Goal: Complete application form

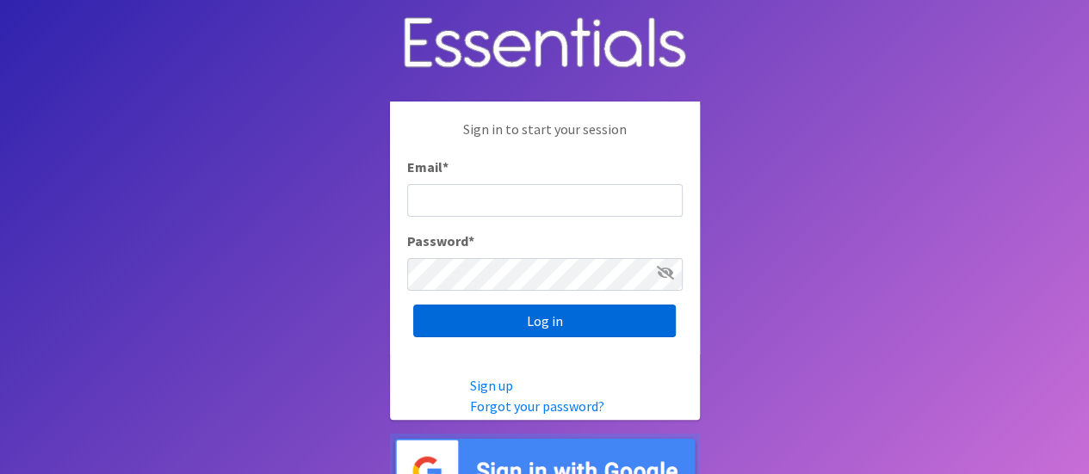
type input "[PERSON_NAME][EMAIL_ADDRESS][DOMAIN_NAME]"
click at [530, 330] on input "Log in" at bounding box center [544, 321] width 263 height 33
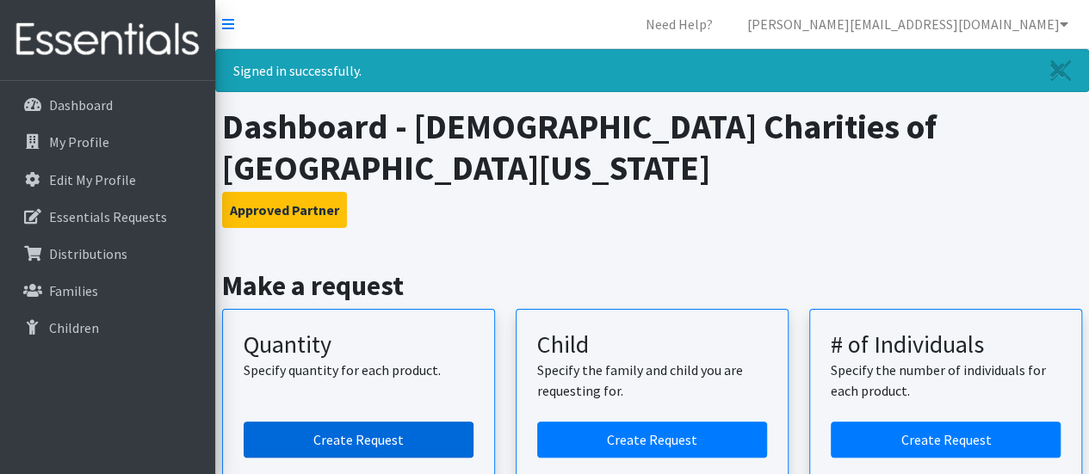
click at [377, 422] on link "Create Request" at bounding box center [359, 440] width 230 height 36
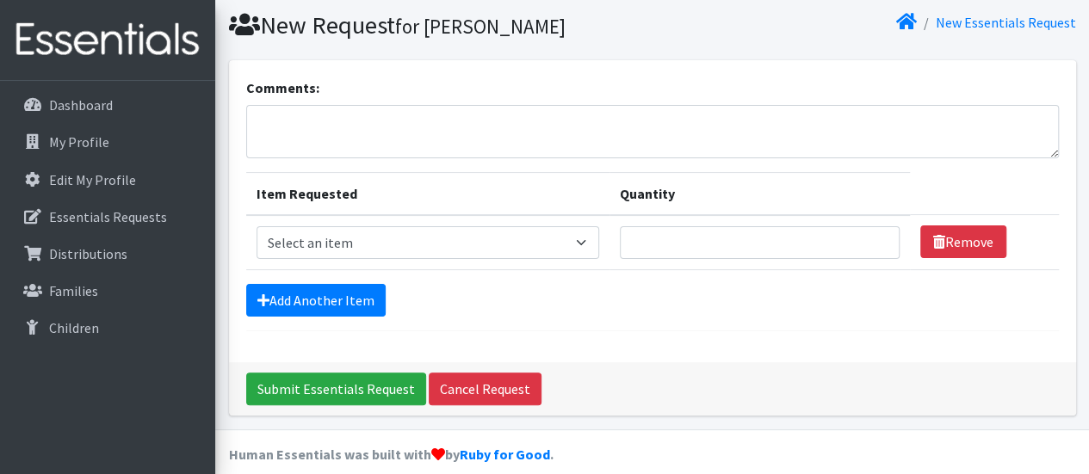
scroll to position [54, 0]
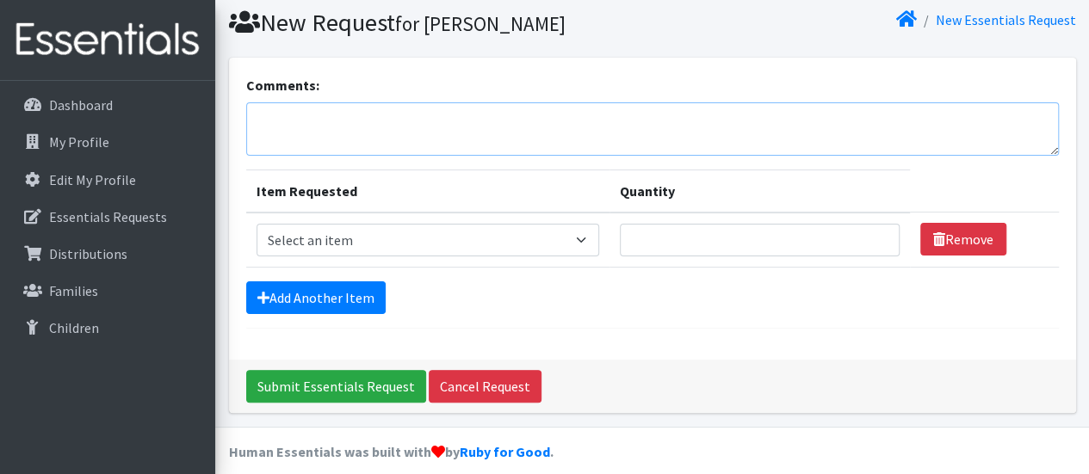
click at [589, 111] on textarea "Comments:" at bounding box center [652, 128] width 812 height 53
click at [470, 128] on textarea "Comments:" at bounding box center [652, 128] width 812 height 53
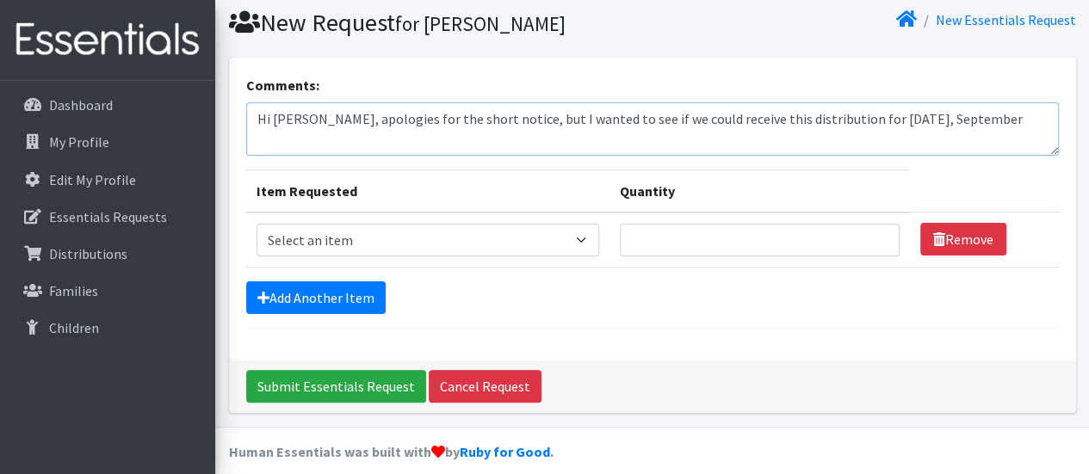
click at [714, 139] on textarea "Hi Kenneth, apologies for the short notice, but I wanted to see if we could rec…" at bounding box center [652, 128] width 812 height 53
click at [1026, 119] on textarea "Hi Kenneth, apologies for the short notice, but I wanted to see if we could rec…" at bounding box center [652, 128] width 812 height 53
type textarea "Hi Kenneth, apologies for the short notice, but I wanted to see if we could rec…"
click at [650, 298] on div "Add Another Item" at bounding box center [652, 297] width 812 height 33
click at [460, 133] on textarea "Hi Kenneth, apologies for the short notice, but I wanted to see if we could rec…" at bounding box center [652, 128] width 812 height 53
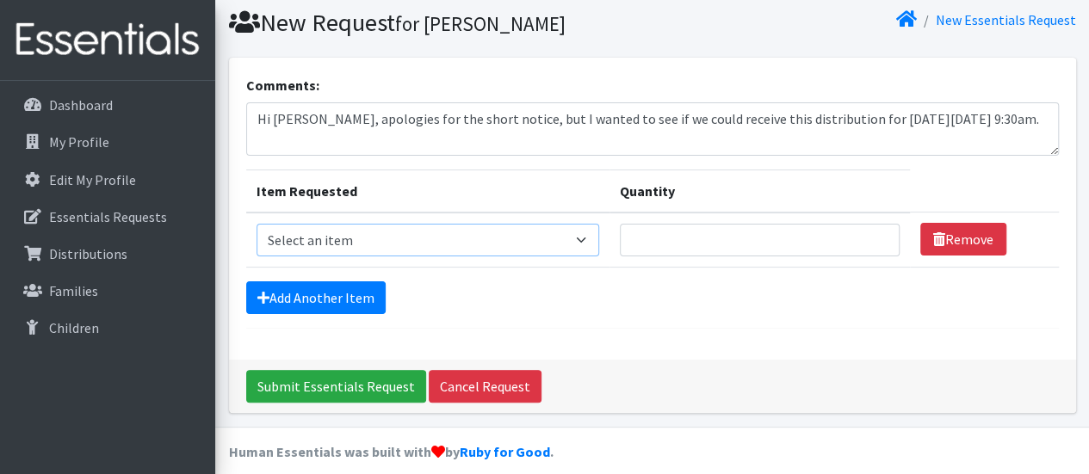
click at [587, 238] on select "Select an item Baby Formula Kids (Newborn) Kids (Preemie) Kids (Size 1) Kids (S…" at bounding box center [427, 240] width 343 height 33
select select "442"
click at [256, 224] on select "Select an item Baby Formula Kids (Newborn) Kids (Preemie) Kids (Size 1) Kids (S…" at bounding box center [427, 240] width 343 height 33
click at [671, 250] on input "Quantity" at bounding box center [760, 240] width 280 height 33
type input "1000"
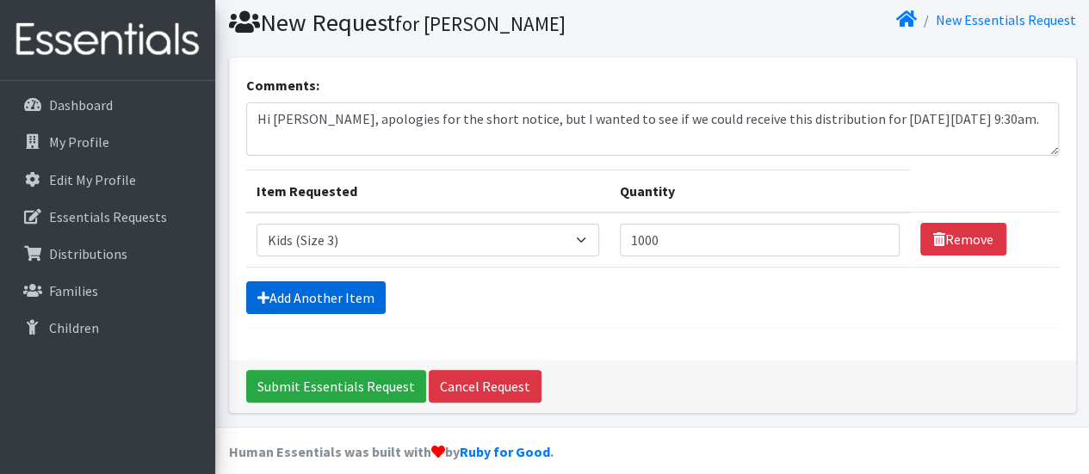
click at [331, 287] on link "Add Another Item" at bounding box center [315, 297] width 139 height 33
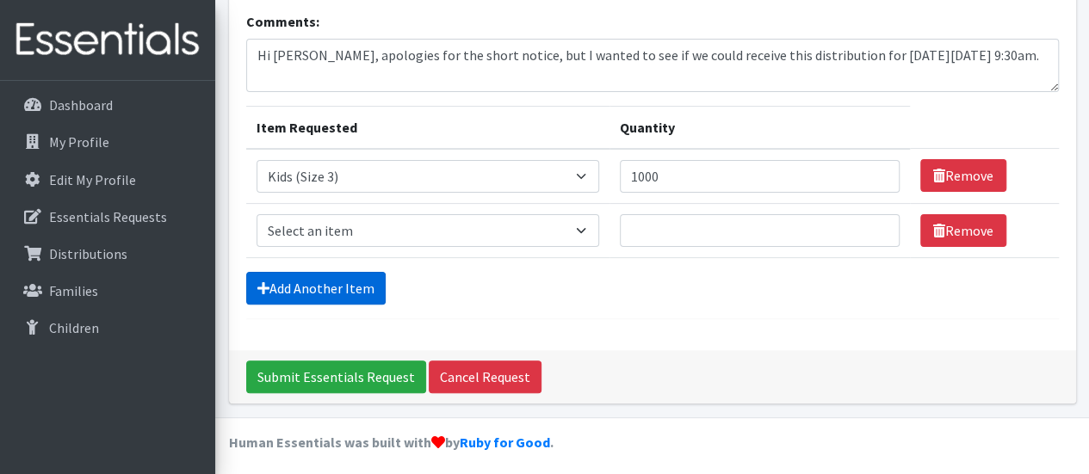
scroll to position [122, 0]
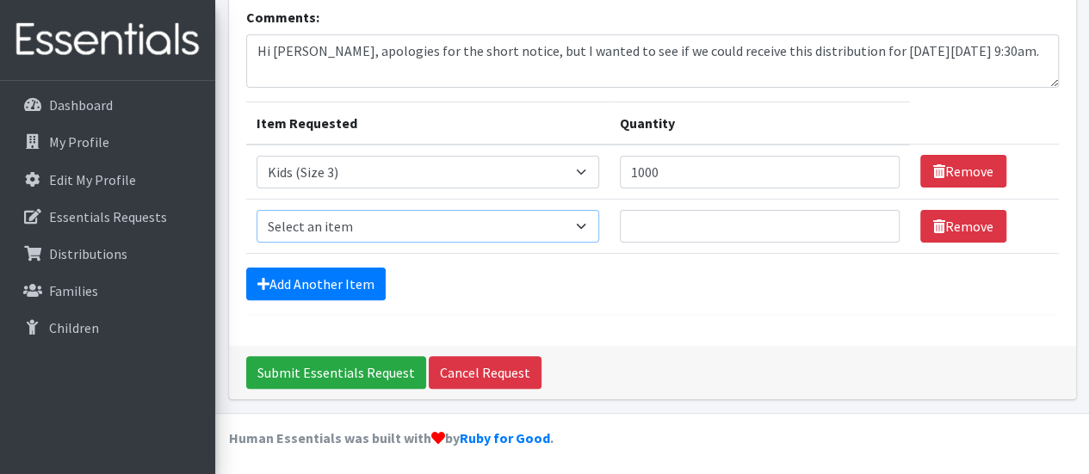
click at [577, 227] on select "Select an item Baby Formula Kids (Newborn) Kids (Preemie) Kids (Size 1) Kids (S…" at bounding box center [427, 226] width 343 height 33
select select "459"
click at [256, 210] on select "Select an item Baby Formula Kids (Newborn) Kids (Preemie) Kids (Size 1) Kids (S…" at bounding box center [427, 226] width 343 height 33
click at [683, 231] on input "Quantity" at bounding box center [760, 226] width 280 height 33
type input "1000"
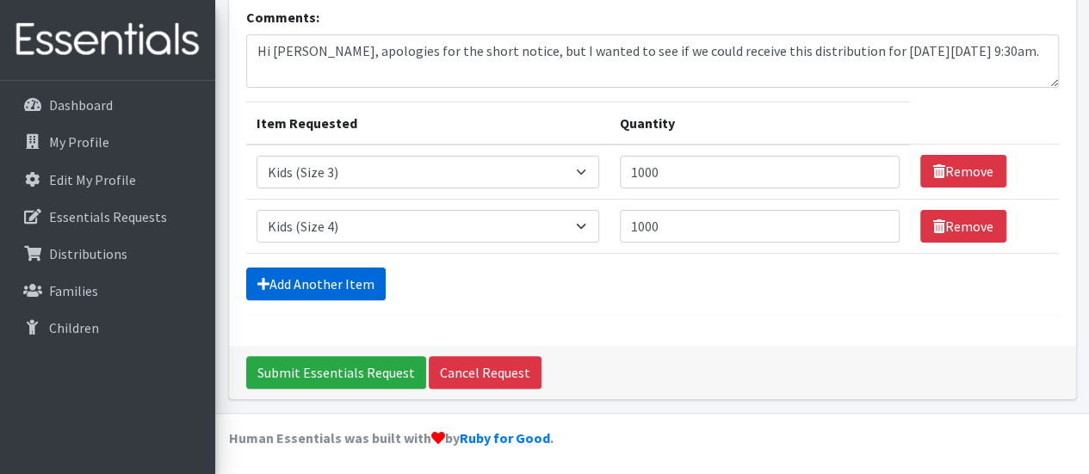
click at [322, 276] on link "Add Another Item" at bounding box center [315, 284] width 139 height 33
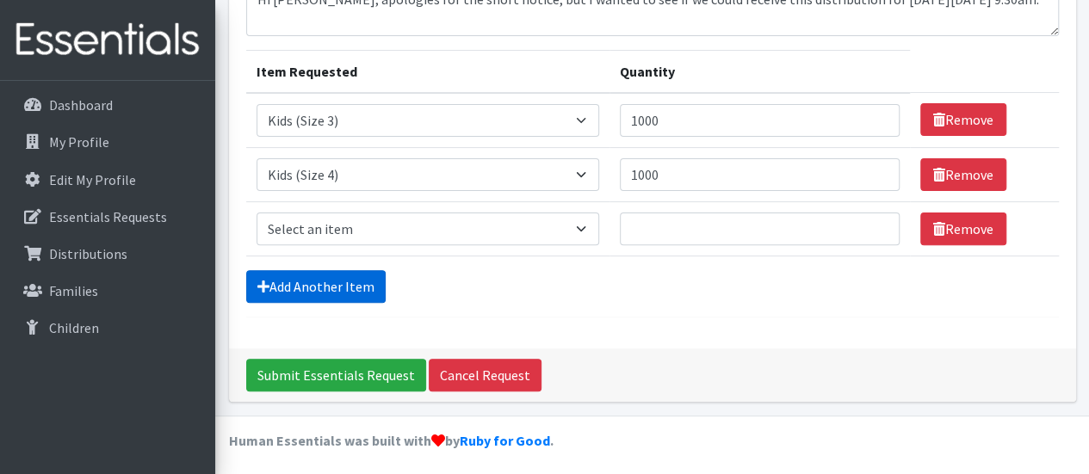
scroll to position [176, 0]
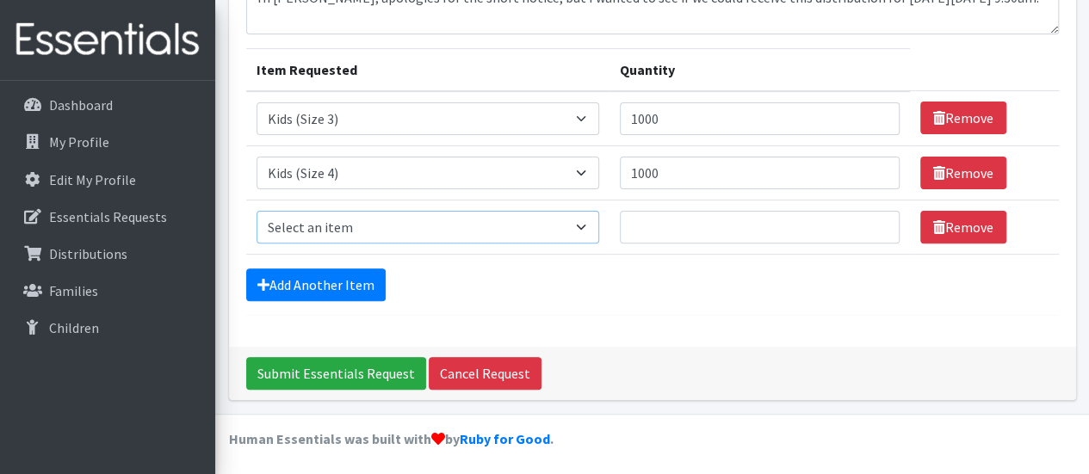
click at [587, 221] on select "Select an item Baby Formula Kids (Newborn) Kids (Preemie) Kids (Size 1) Kids (S…" at bounding box center [427, 227] width 343 height 33
select select "460"
click at [256, 211] on select "Select an item Baby Formula Kids (Newborn) Kids (Preemie) Kids (Size 1) Kids (S…" at bounding box center [427, 227] width 343 height 33
click at [663, 218] on input "Quantity" at bounding box center [760, 227] width 280 height 33
type input "1000"
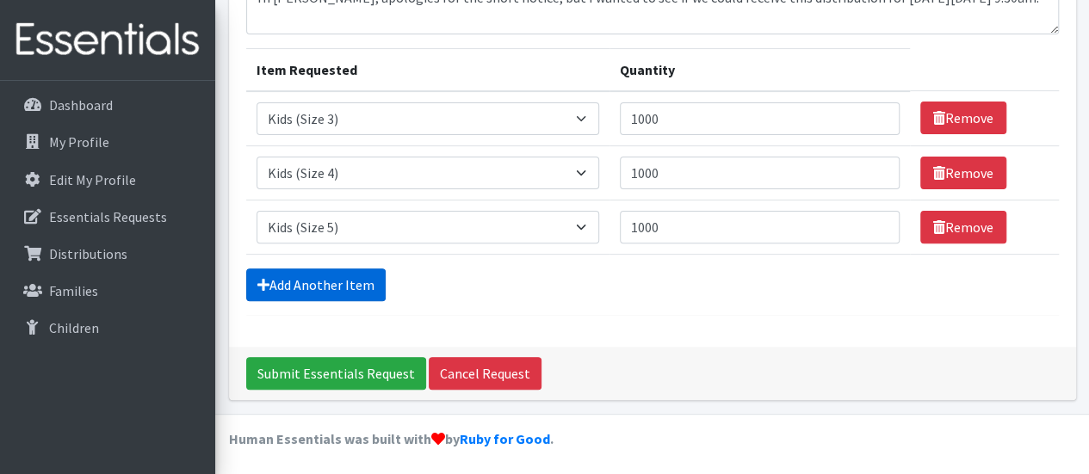
click at [320, 283] on link "Add Another Item" at bounding box center [315, 285] width 139 height 33
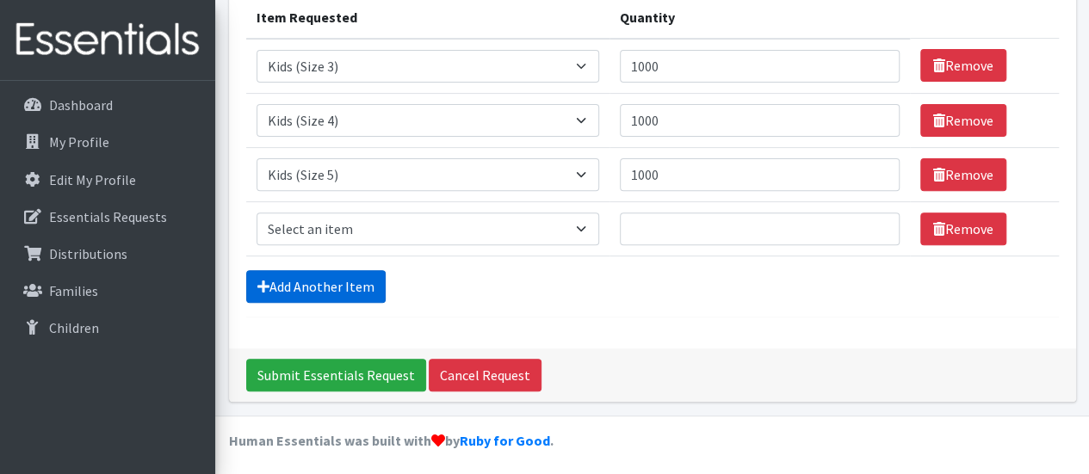
scroll to position [230, 0]
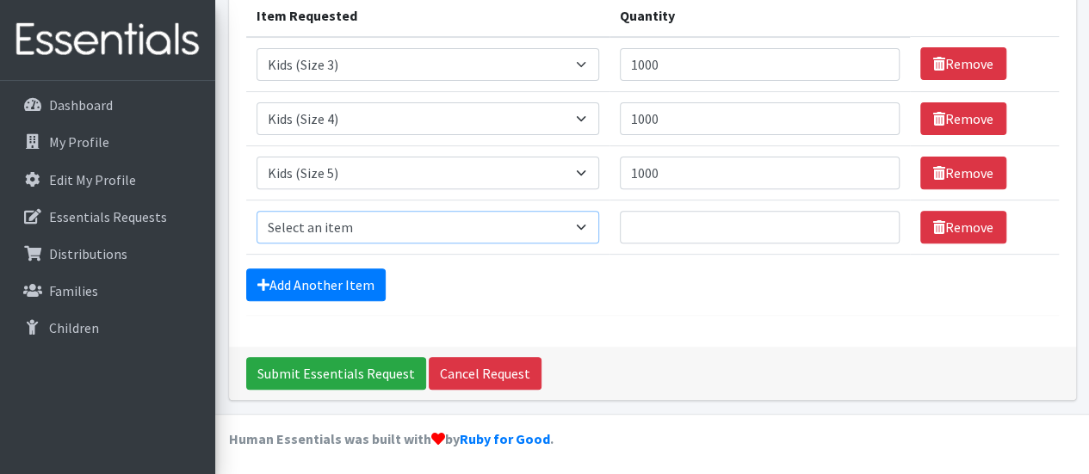
click at [567, 226] on select "Select an item Baby Formula Kids (Newborn) Kids (Preemie) Kids (Size 1) Kids (S…" at bounding box center [427, 227] width 343 height 33
select select "462"
click at [256, 211] on select "Select an item Baby Formula Kids (Newborn) Kids (Preemie) Kids (Size 1) Kids (S…" at bounding box center [427, 227] width 343 height 33
click at [687, 230] on input "Quantity" at bounding box center [760, 227] width 280 height 33
type input "1000"
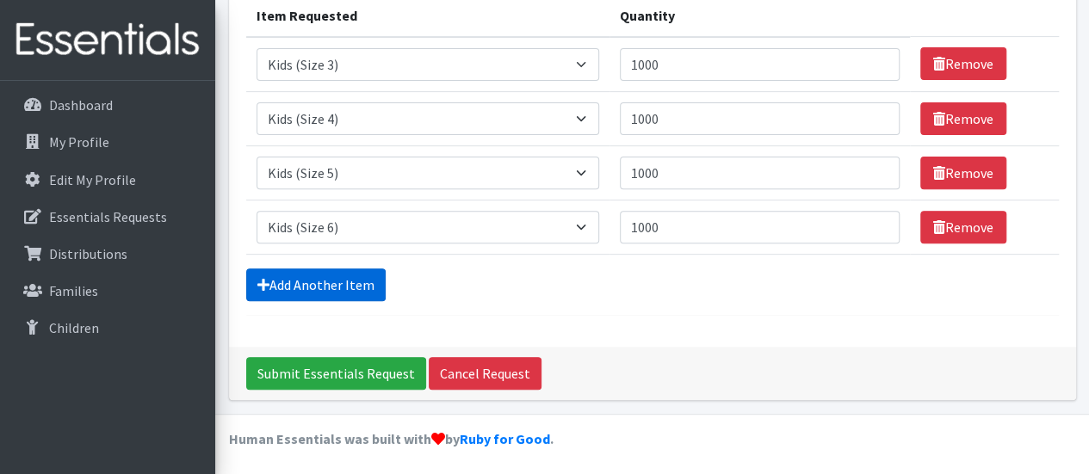
click at [318, 276] on link "Add Another Item" at bounding box center [315, 285] width 139 height 33
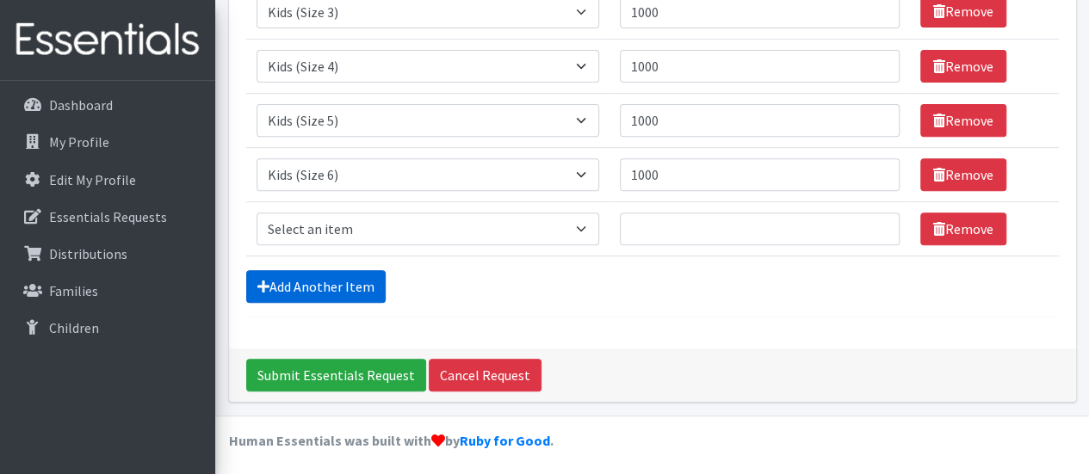
scroll to position [284, 0]
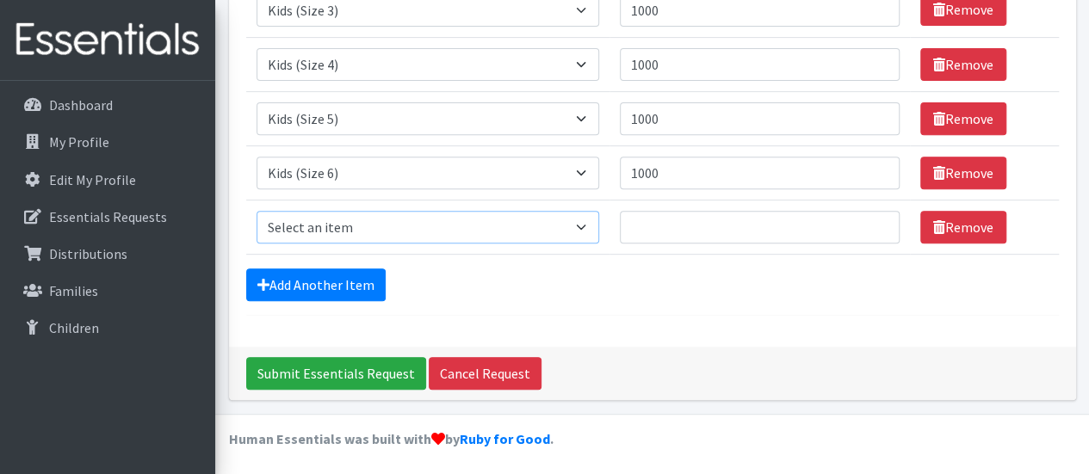
click at [294, 216] on select "Select an item Baby Formula Kids (Newborn) Kids (Preemie) Kids (Size 1) Kids (S…" at bounding box center [427, 227] width 343 height 33
select select "440"
click at [256, 211] on select "Select an item Baby Formula Kids (Newborn) Kids (Preemie) Kids (Size 1) Kids (S…" at bounding box center [427, 227] width 343 height 33
click at [664, 223] on input "Quantity" at bounding box center [760, 227] width 280 height 33
type input "1000"
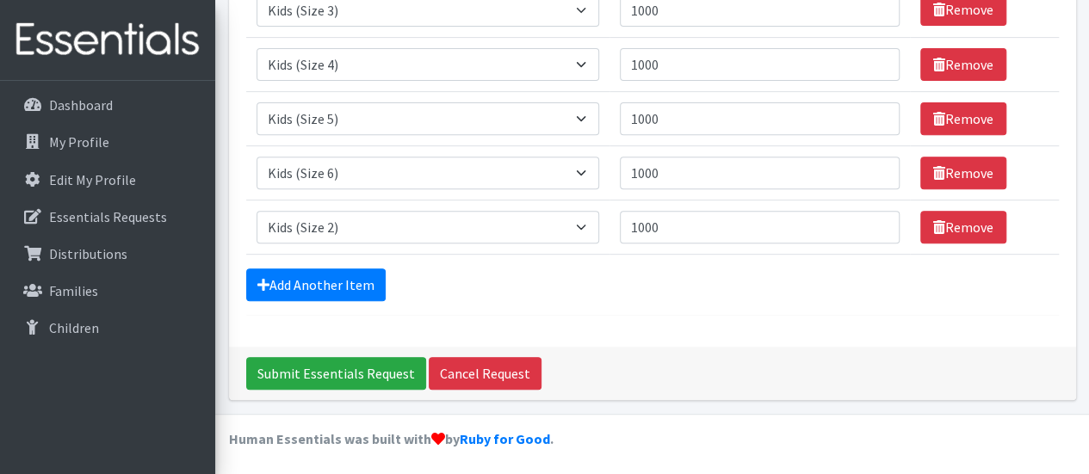
click at [683, 333] on div "Comments: Hi Kenneth, apologies for the short notice, but I wanted to see if we…" at bounding box center [652, 87] width 847 height 519
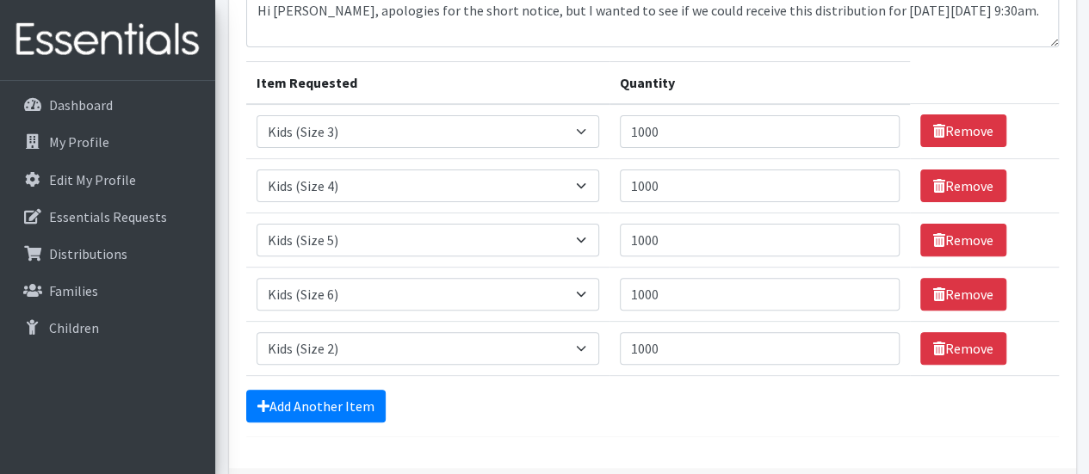
scroll to position [165, 0]
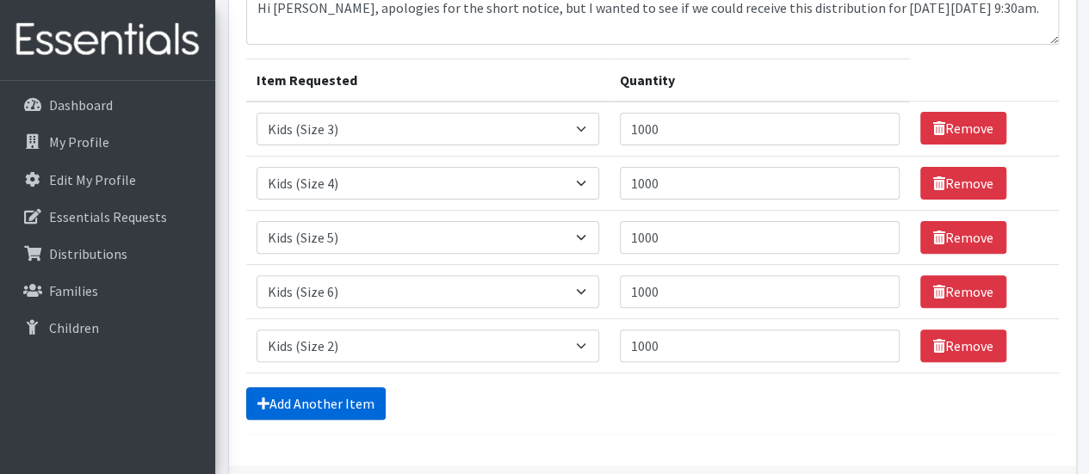
click at [326, 405] on link "Add Another Item" at bounding box center [315, 403] width 139 height 33
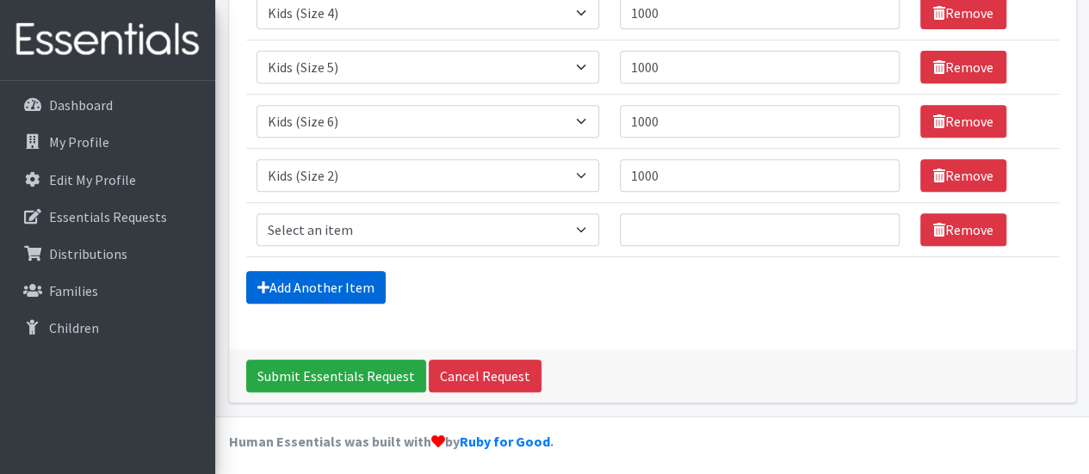
scroll to position [337, 0]
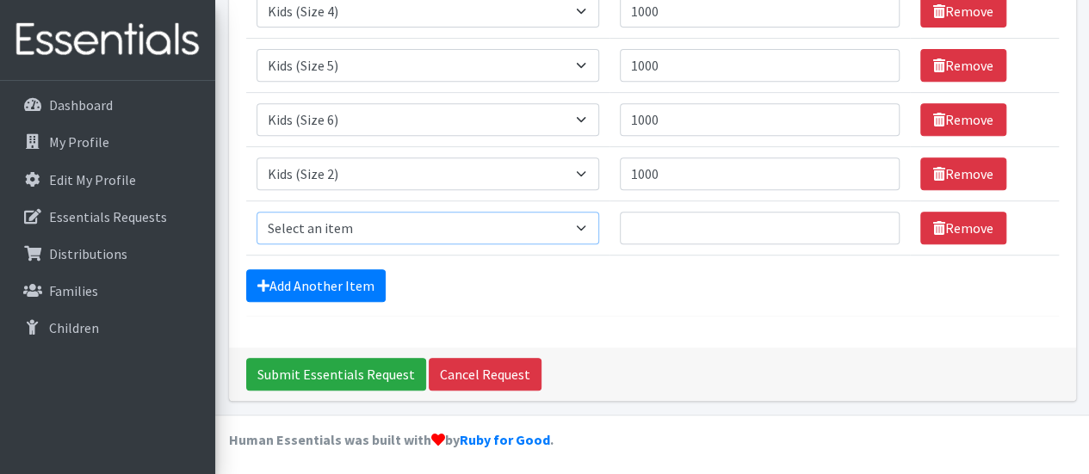
click at [597, 227] on select "Select an item Baby Formula Kids (Newborn) Kids (Preemie) Kids (Size 1) Kids (S…" at bounding box center [427, 228] width 343 height 33
select select "434"
click at [256, 212] on select "Select an item Baby Formula Kids (Newborn) Kids (Preemie) Kids (Size 1) Kids (S…" at bounding box center [427, 228] width 343 height 33
click at [736, 221] on input "Quantity" at bounding box center [760, 228] width 280 height 33
type input "100"
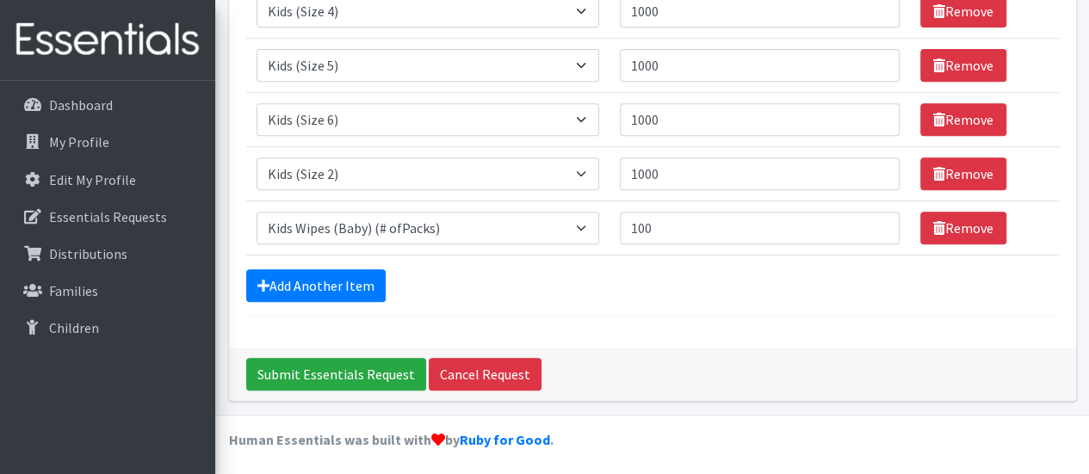
click at [520, 283] on div "Add Another Item" at bounding box center [652, 285] width 812 height 33
click at [334, 279] on link "Add Another Item" at bounding box center [315, 285] width 139 height 33
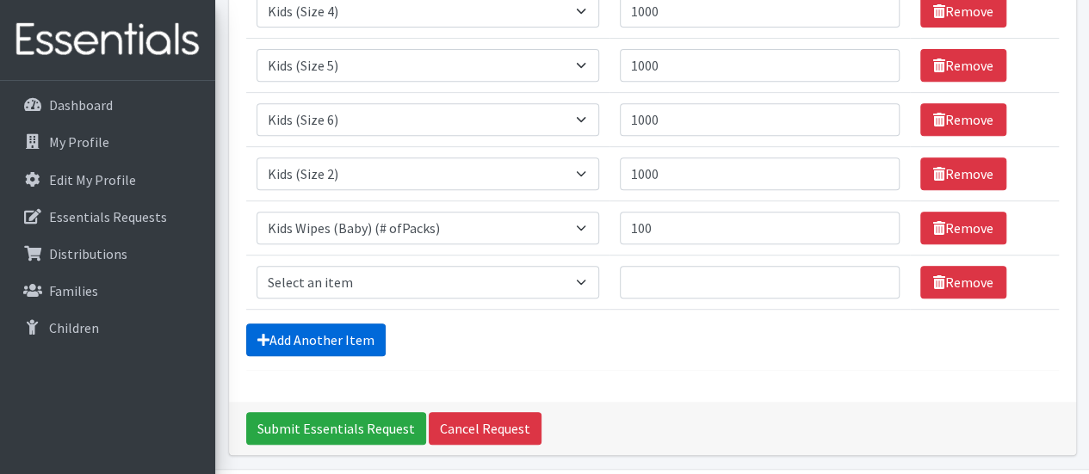
scroll to position [392, 0]
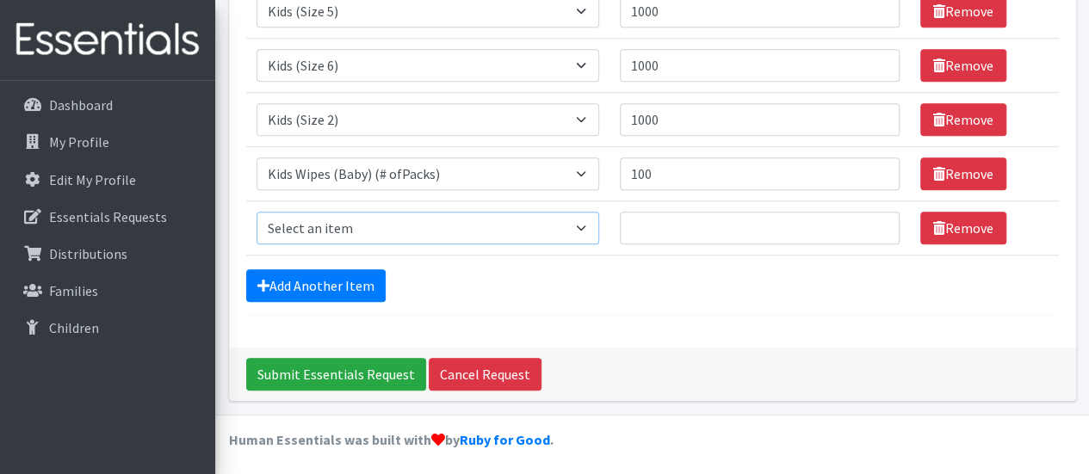
click at [584, 228] on select "Select an item Baby Formula Kids (Newborn) Kids (Preemie) Kids (Size 1) Kids (S…" at bounding box center [427, 228] width 343 height 33
click at [256, 212] on select "Select an item Baby Formula Kids (Newborn) Kids (Preemie) Kids (Size 1) Kids (S…" at bounding box center [427, 228] width 343 height 33
click at [594, 241] on td "Item Requested Select an item Baby Formula Kids (Newborn) Kids (Preemie) Kids (…" at bounding box center [428, 228] width 364 height 54
click at [586, 222] on select "Select an item Baby Formula Kids (Newborn) Kids (Preemie) Kids (Size 1) Kids (S…" at bounding box center [427, 228] width 343 height 33
select select "444"
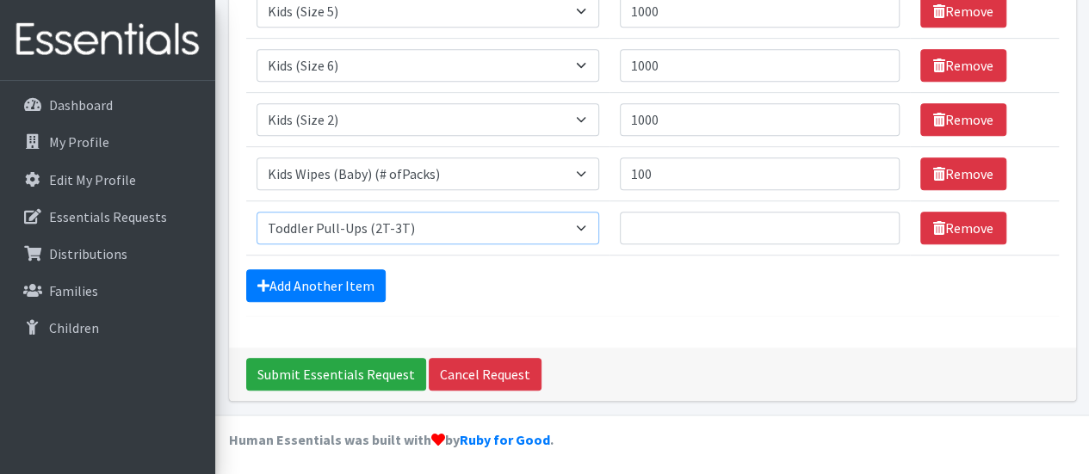
click at [256, 212] on select "Select an item Baby Formula Kids (Newborn) Kids (Preemie) Kids (Size 1) Kids (S…" at bounding box center [427, 228] width 343 height 33
click at [675, 228] on input "Quantity" at bounding box center [760, 228] width 280 height 33
type input "200"
click at [349, 275] on link "Add Another Item" at bounding box center [315, 285] width 139 height 33
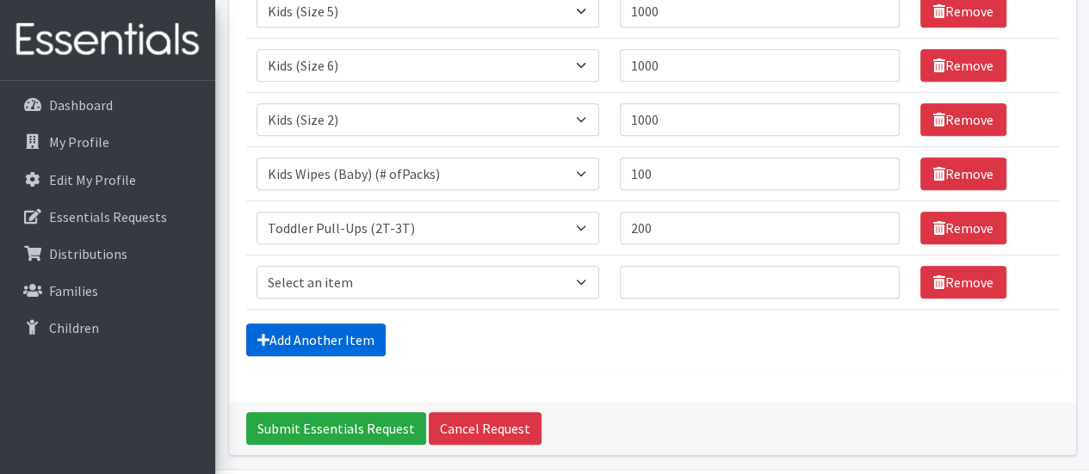
scroll to position [446, 0]
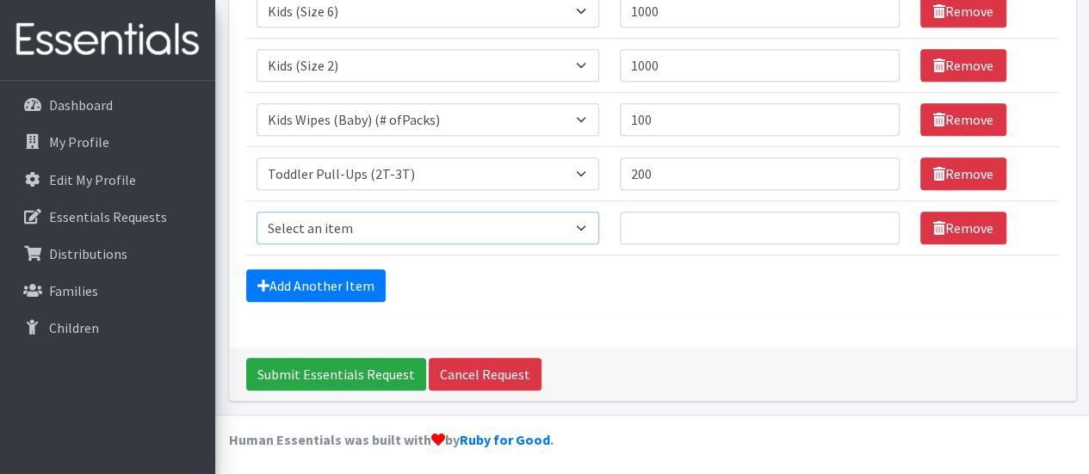
click at [597, 226] on select "Select an item Baby Formula Kids (Newborn) Kids (Preemie) Kids (Size 1) Kids (S…" at bounding box center [427, 228] width 343 height 33
select select "445"
click at [256, 212] on select "Select an item Baby Formula Kids (Newborn) Kids (Preemie) Kids (Size 1) Kids (S…" at bounding box center [427, 228] width 343 height 33
click at [707, 226] on input "Quantity" at bounding box center [760, 228] width 280 height 33
type input "50"
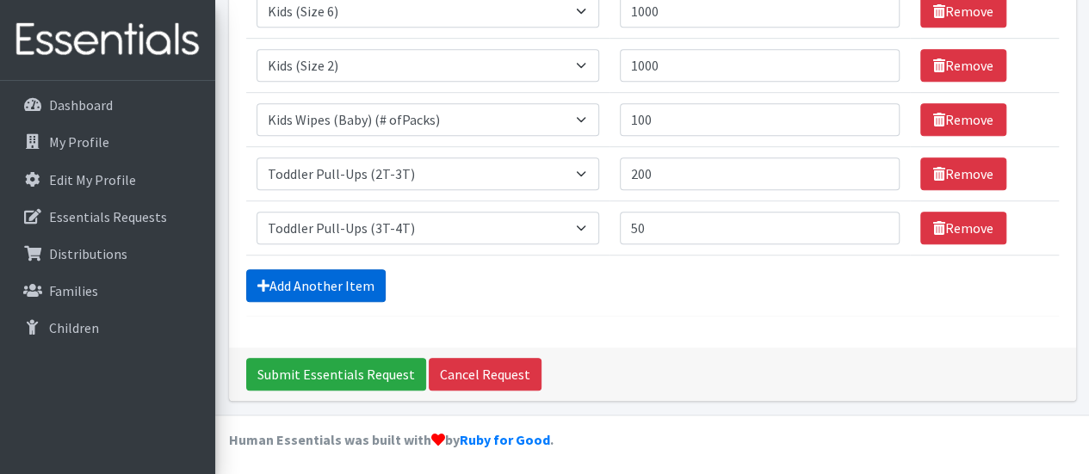
click at [312, 285] on link "Add Another Item" at bounding box center [315, 285] width 139 height 33
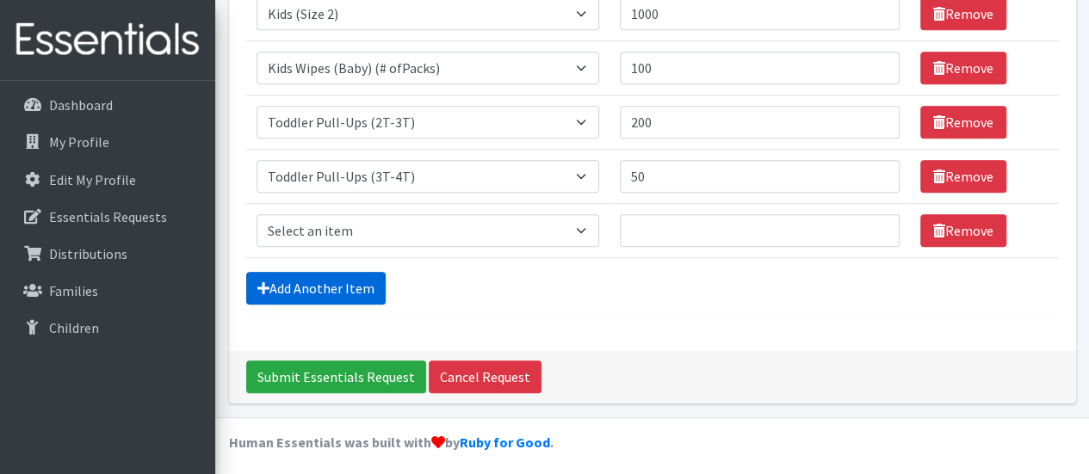
scroll to position [499, 0]
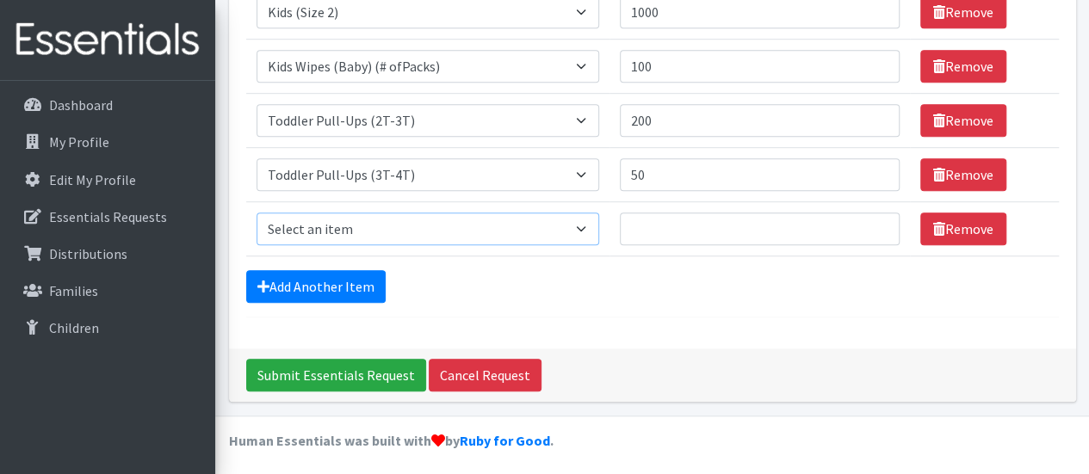
click at [585, 221] on select "Select an item Baby Formula Kids (Newborn) Kids (Preemie) Kids (Size 1) Kids (S…" at bounding box center [427, 229] width 343 height 33
select select "446"
click at [256, 213] on select "Select an item Baby Formula Kids (Newborn) Kids (Preemie) Kids (Size 1) Kids (S…" at bounding box center [427, 229] width 343 height 33
click at [711, 223] on input "Quantity" at bounding box center [760, 229] width 280 height 33
type input "50"
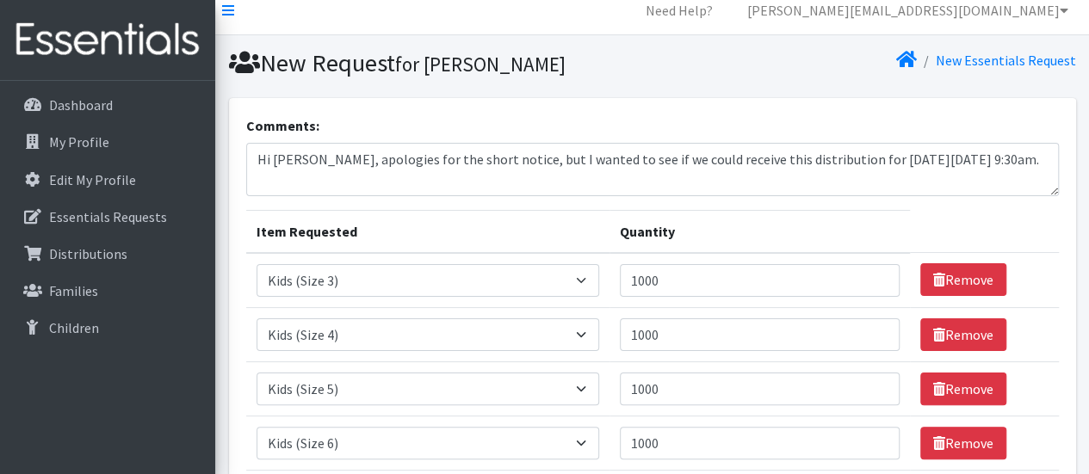
scroll to position [0, 0]
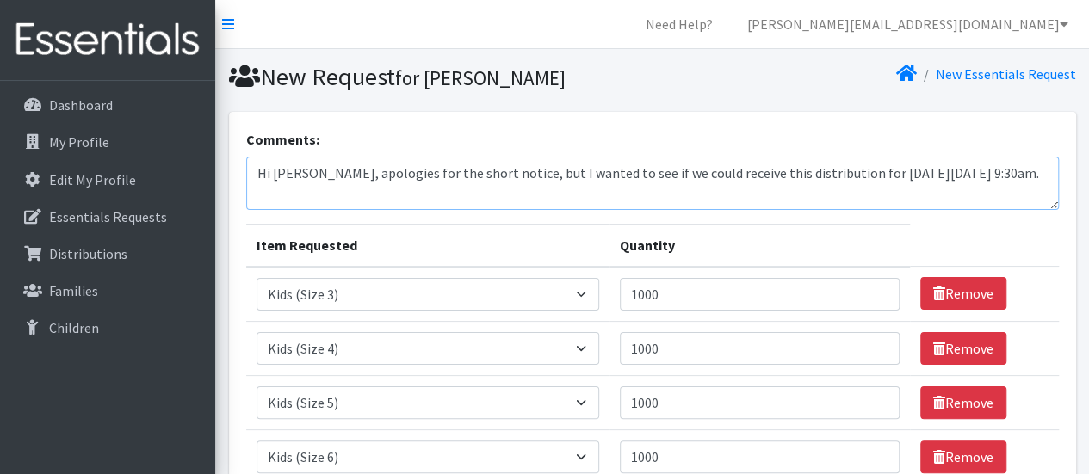
click at [602, 199] on textarea "Hi Kenneth, apologies for the short notice, but I wanted to see if we could rec…" at bounding box center [652, 183] width 812 height 53
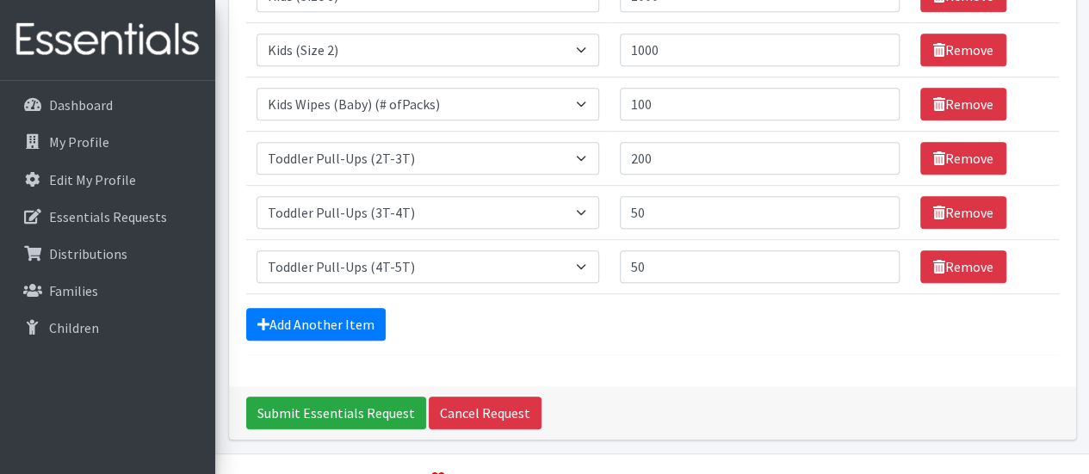
scroll to position [499, 0]
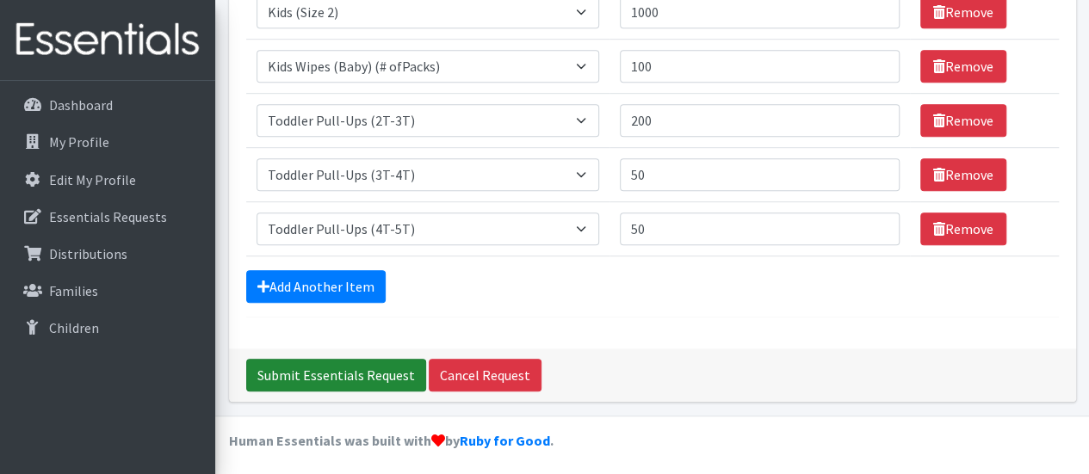
type textarea "Hi [PERSON_NAME], apologies for the short notice, but I wanted to see if we cou…"
click at [339, 373] on input "Submit Essentials Request" at bounding box center [336, 375] width 180 height 33
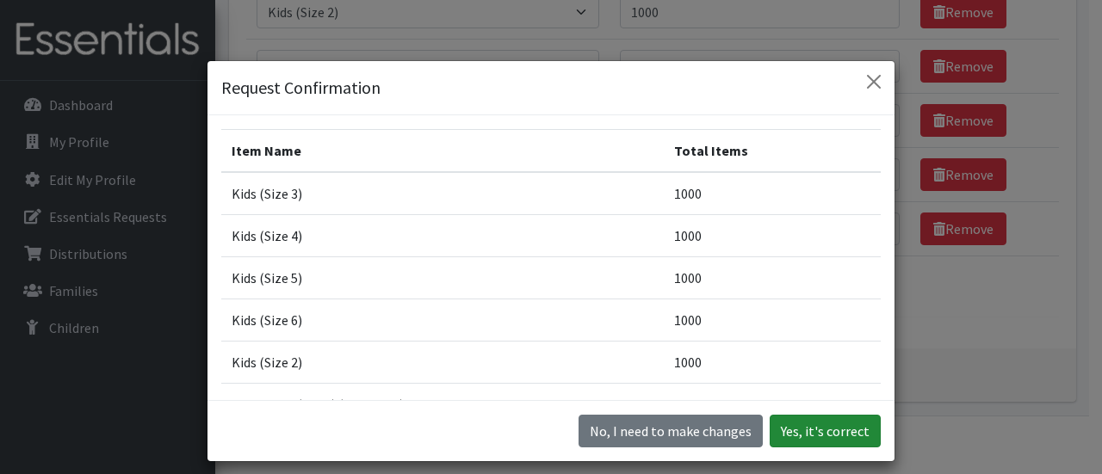
click at [806, 435] on button "Yes, it's correct" at bounding box center [824, 431] width 111 height 33
